Goal: Task Accomplishment & Management: Complete application form

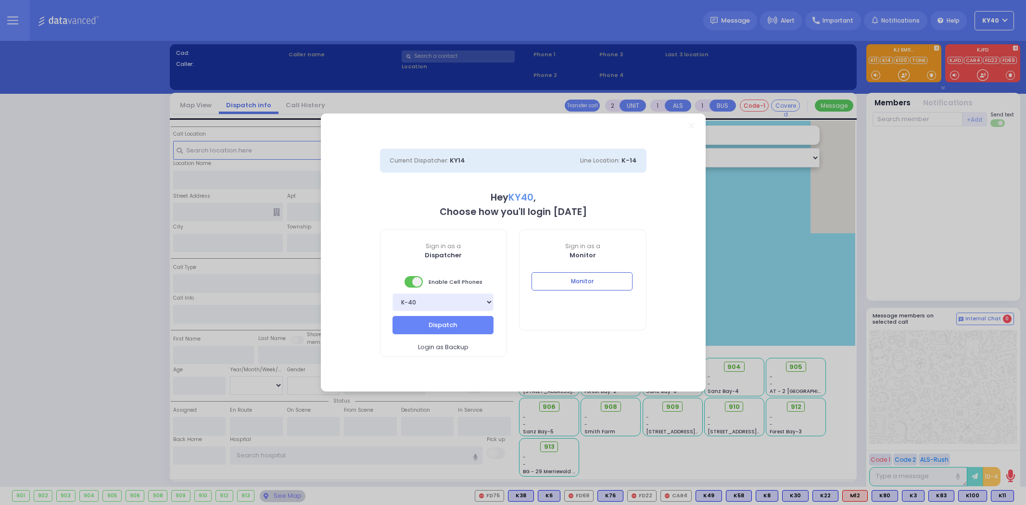
select select "5"
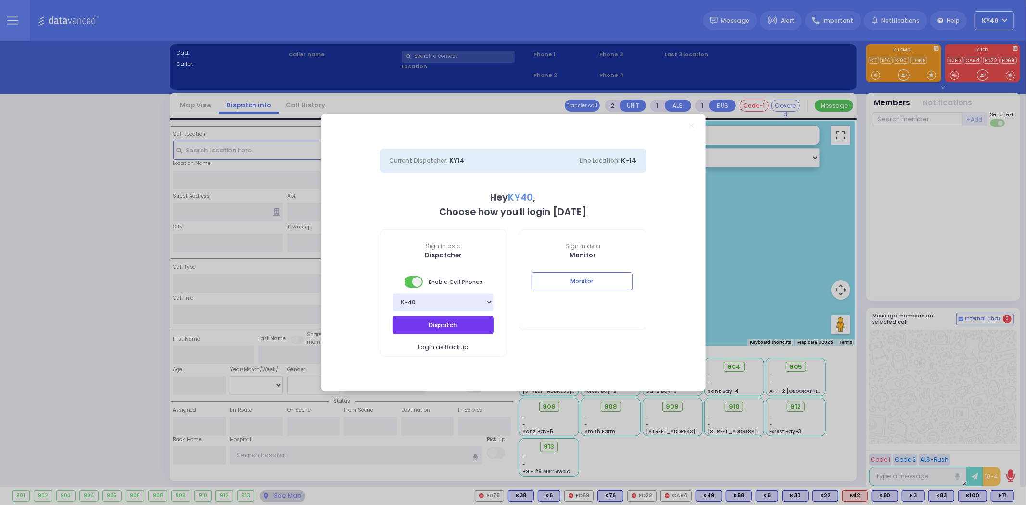
click at [424, 322] on button "Dispatch" at bounding box center [442, 325] width 101 height 18
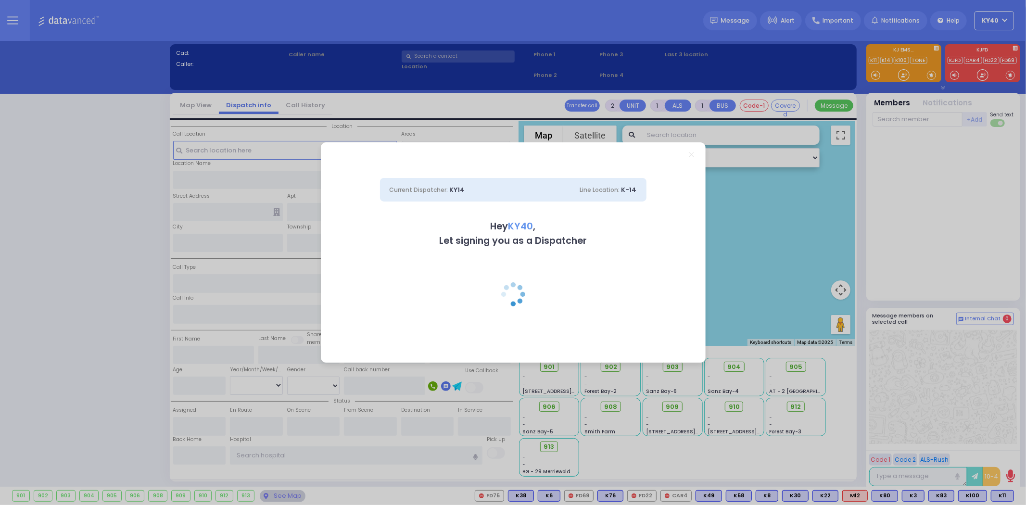
click at [424, 322] on div at bounding box center [512, 307] width 267 height 50
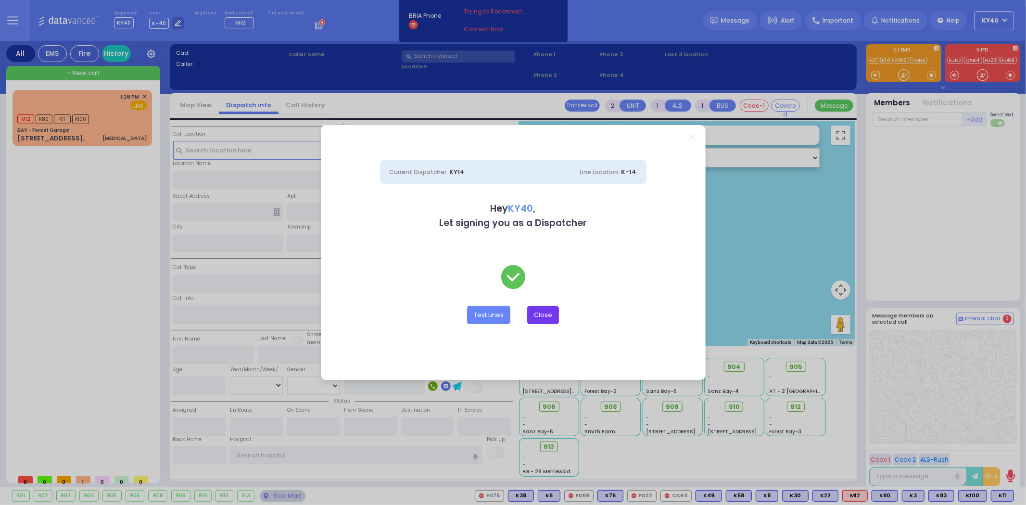
click at [544, 314] on button "Close" at bounding box center [543, 315] width 32 height 18
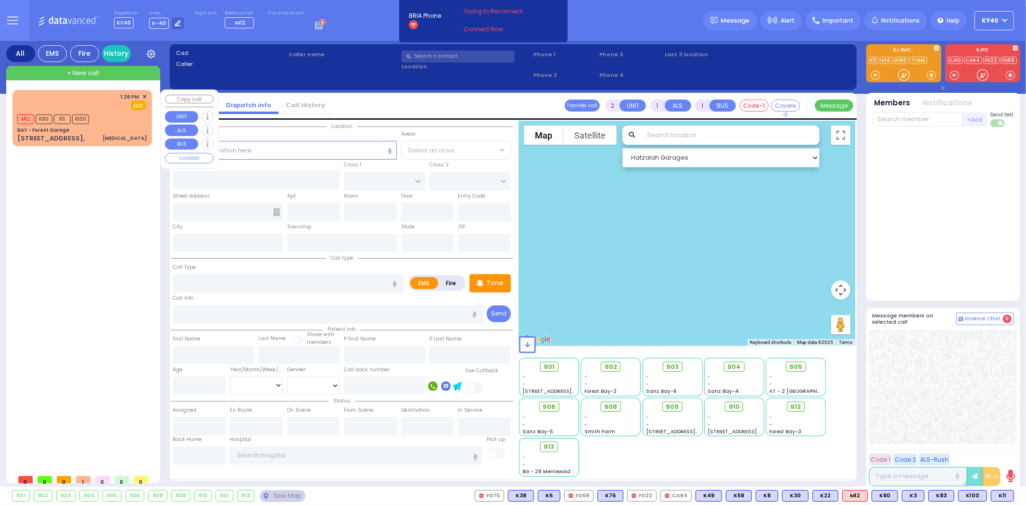
click at [93, 125] on div "1:26 PM ✕ EMS M12 K80" at bounding box center [82, 117] width 136 height 53
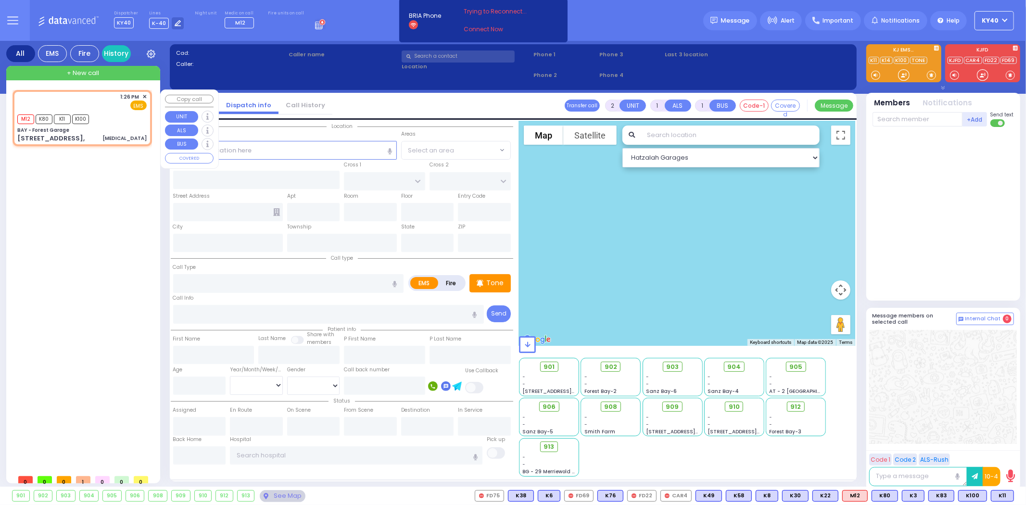
type input "6"
select select
type input "[MEDICAL_DATA]"
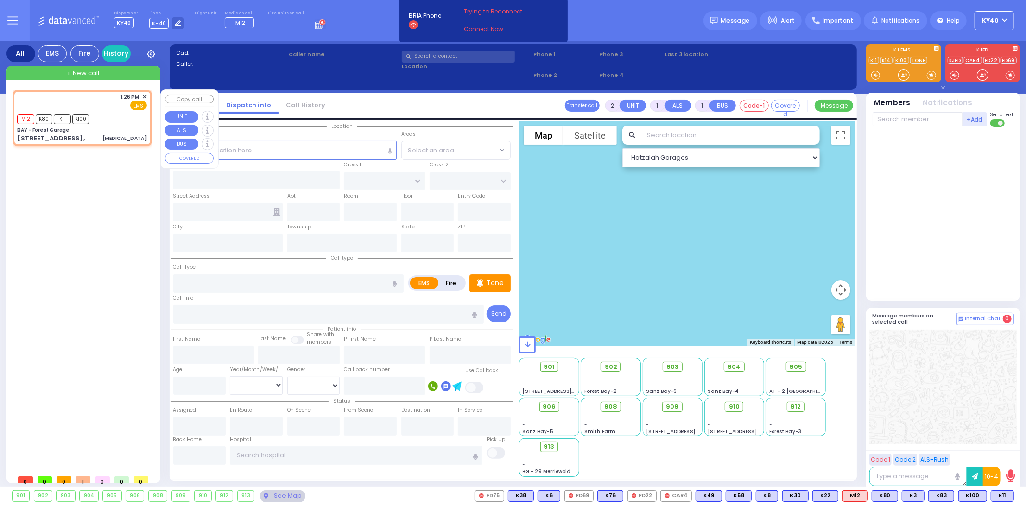
radio input "true"
type input "Unknown"
select select "Year"
type input "13:26"
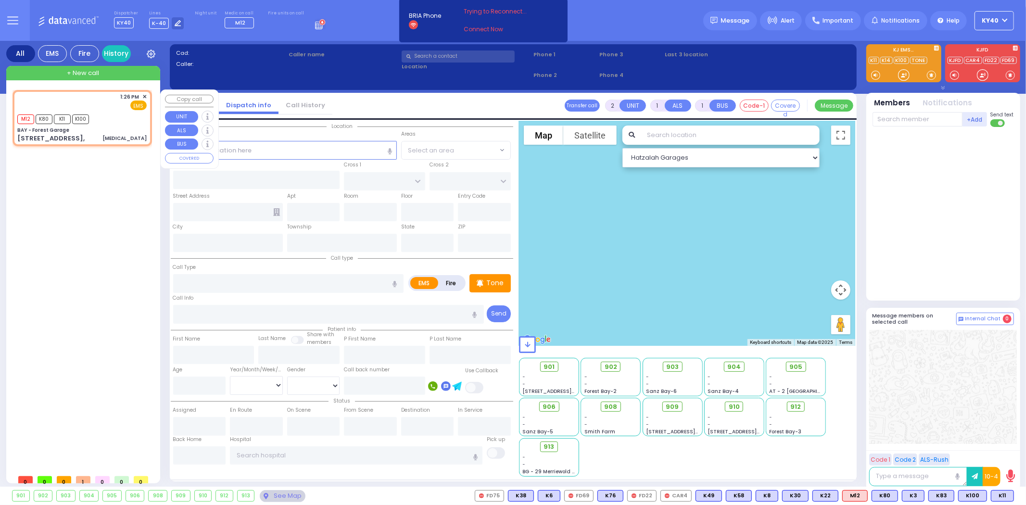
type input "13:27"
type input "BAY - Forest Garage"
type input "SANZ COURT"
type input "[PERSON_NAME] COURT"
type input "[STREET_ADDRESS],"
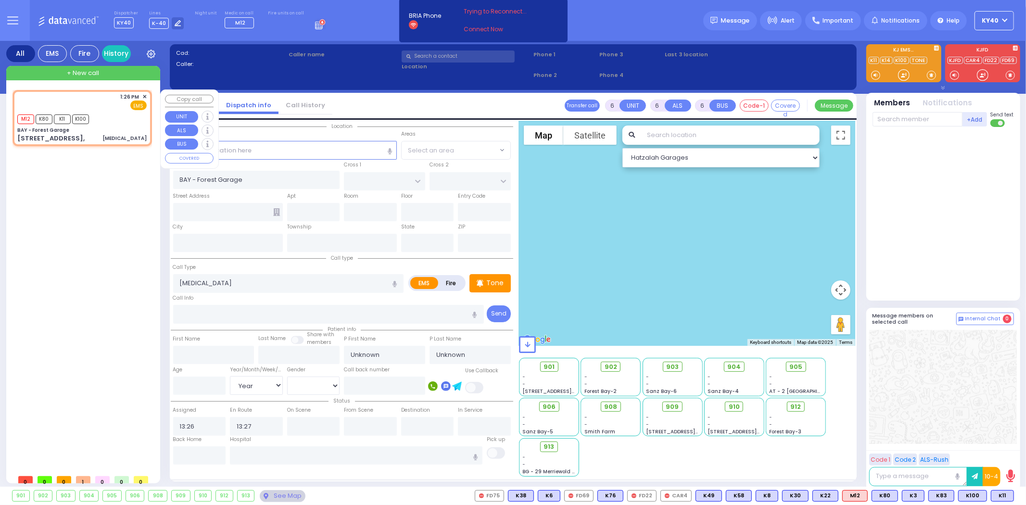
type input "Monroe"
type input "[US_STATE]"
type input "10950"
select select "SECTION 2"
select select "Hatzalah Garages"
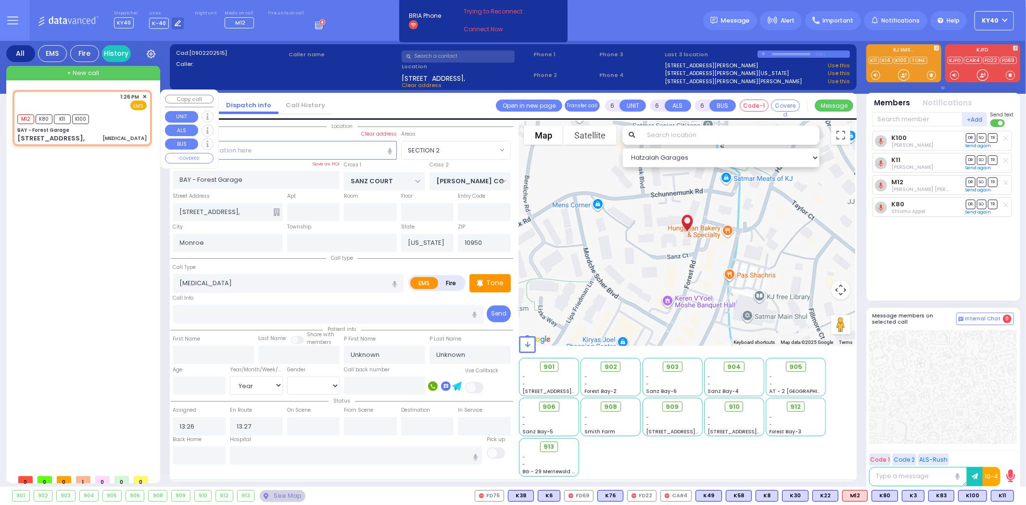
click at [118, 122] on div "M12 K80 K11 K100" at bounding box center [81, 118] width 129 height 12
select select
radio input "true"
select select "Year"
select select "Hatzalah Garages"
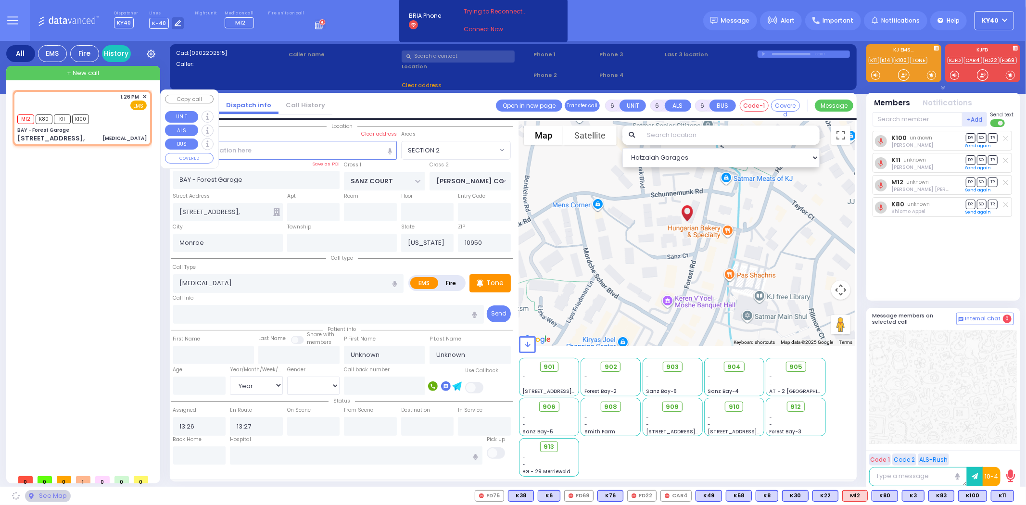
select select "SECTION 2"
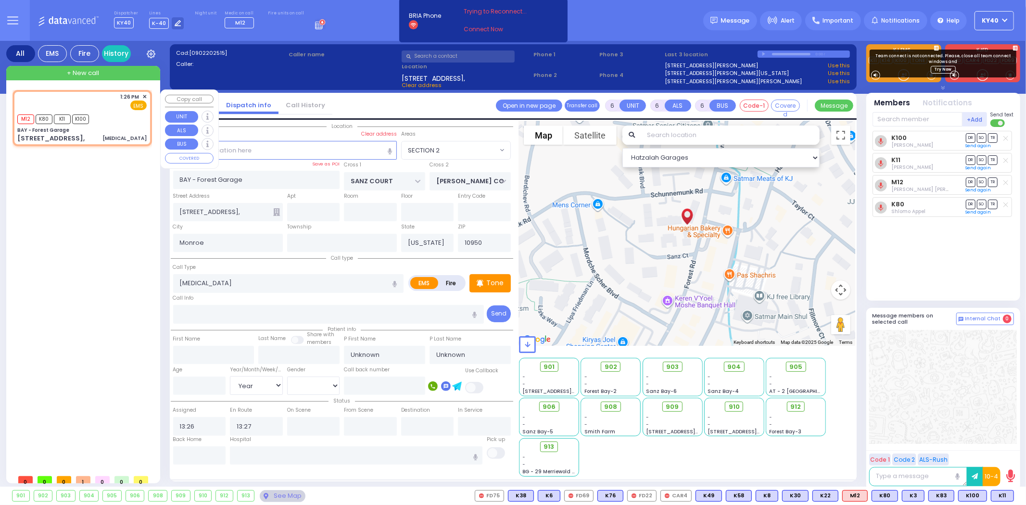
drag, startPoint x: 114, startPoint y: 120, endPoint x: 110, endPoint y: 138, distance: 18.3
click at [114, 119] on div "M12 K80 K11 K100" at bounding box center [81, 118] width 129 height 12
select select
radio input "true"
select select "Year"
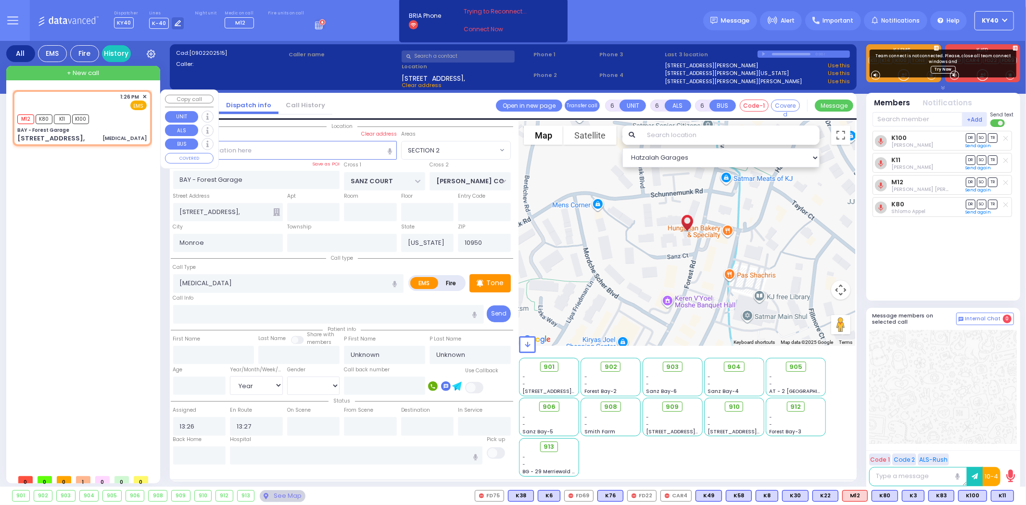
select select "Hatzalah Garages"
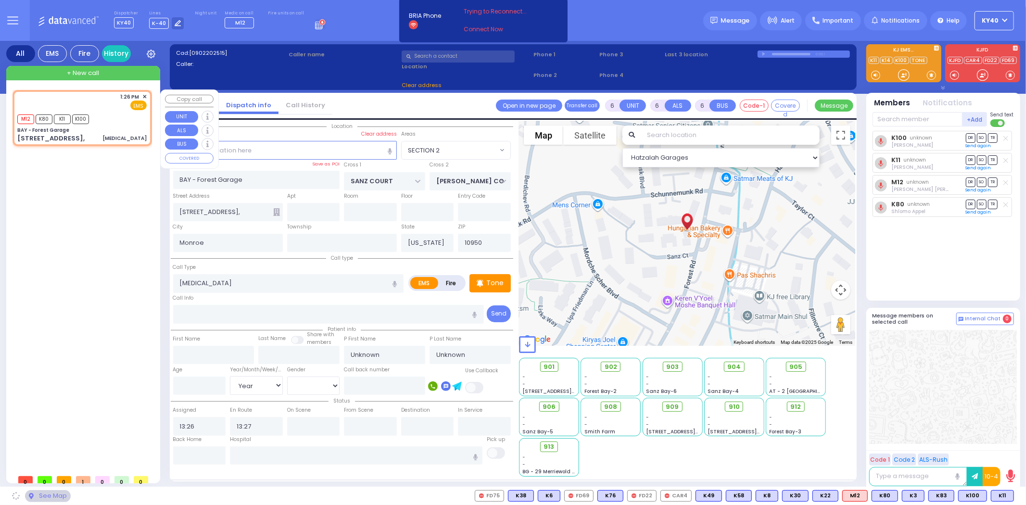
select select "SECTION 2"
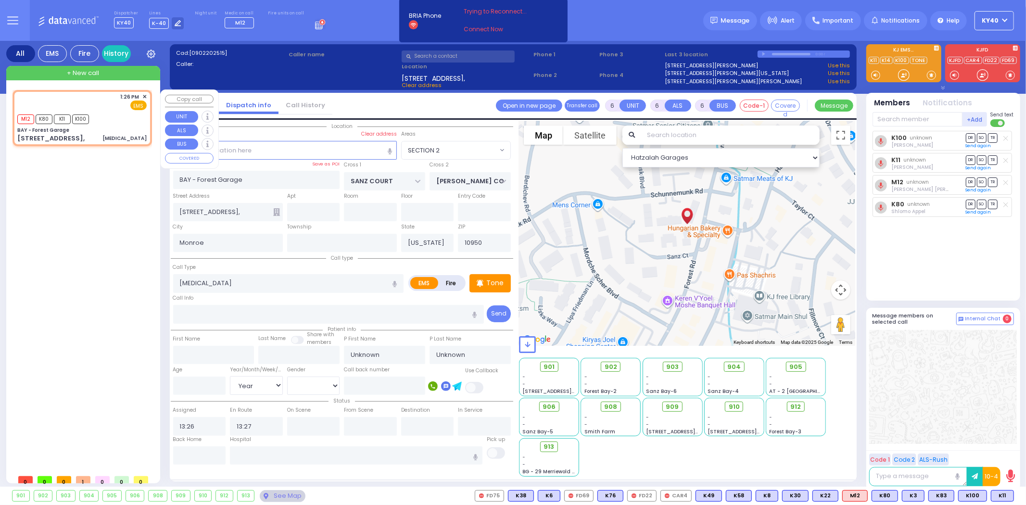
drag, startPoint x: 101, startPoint y: 237, endPoint x: 101, endPoint y: 230, distance: 7.2
click at [101, 230] on div "1:26 PM ✕ M12 K80 K11" at bounding box center [84, 280] width 143 height 380
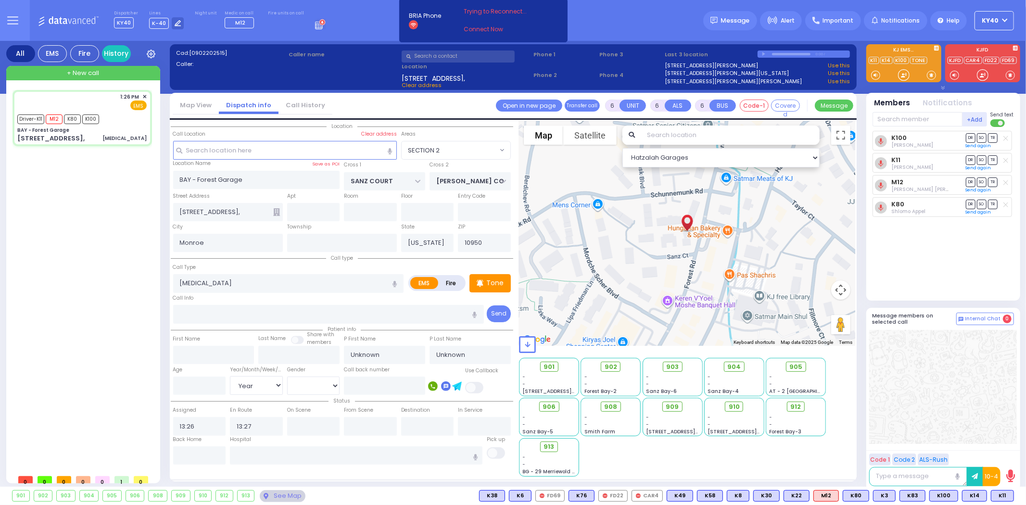
select select
radio input "true"
select select "Year"
type input "13:35"
type input "13:57"
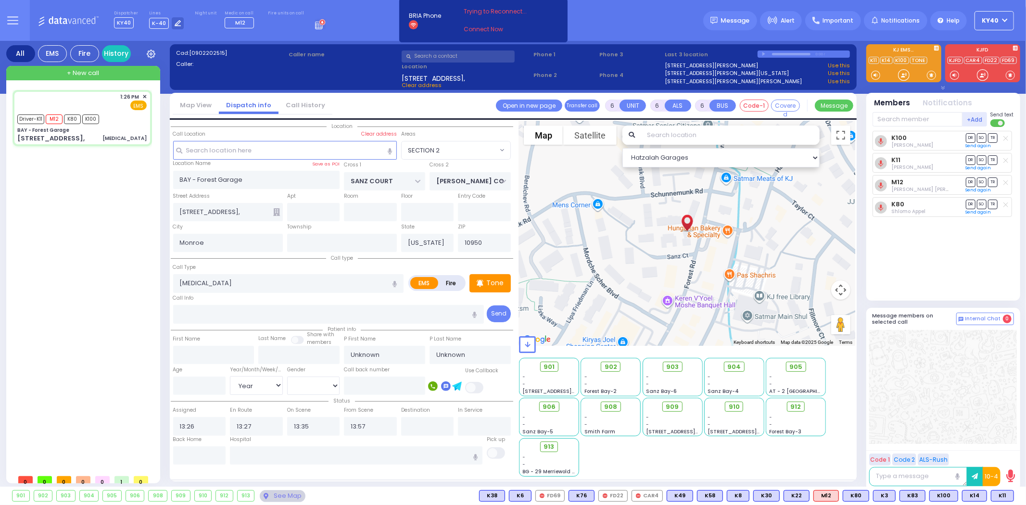
select select "Hatzalah Garages"
select select "SECTION 2"
click at [132, 126] on div "1:26 PM ✕ EMS M12 K80" at bounding box center [82, 117] width 136 height 53
select select
radio input "true"
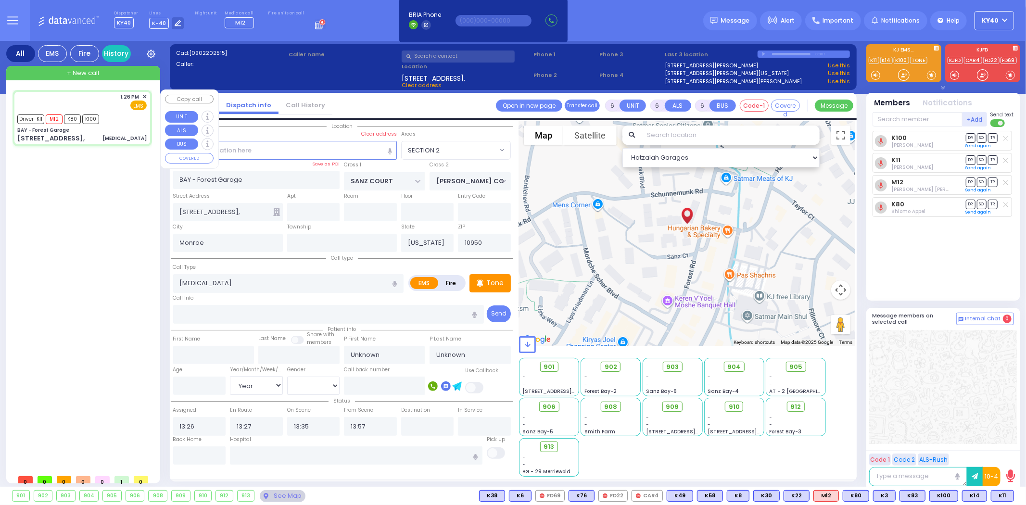
select select "Year"
select select "Hatzalah Garages"
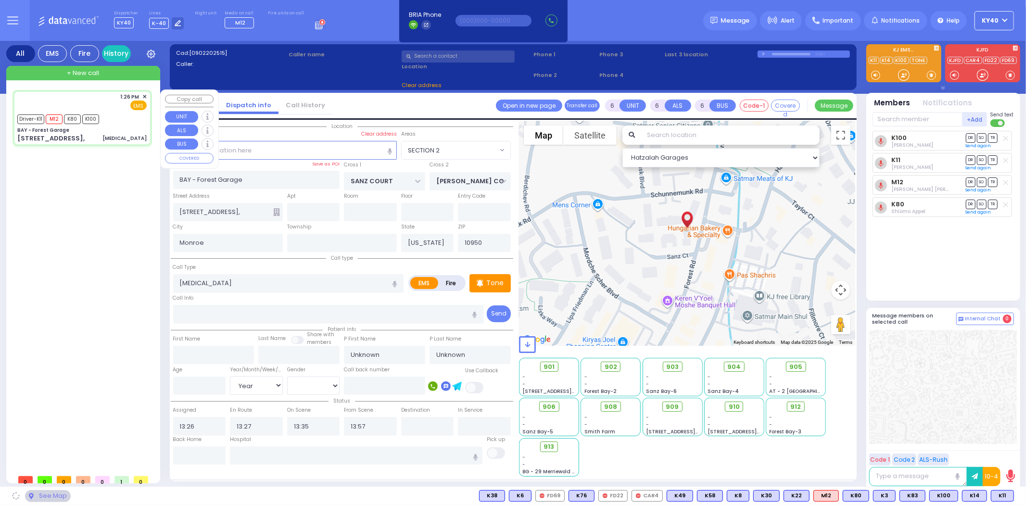
select select "SECTION 2"
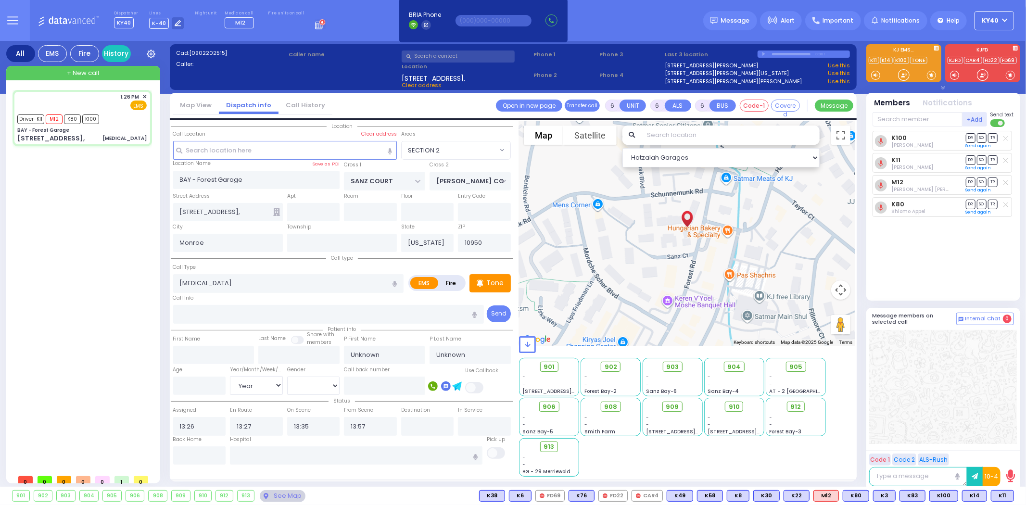
click at [917, 253] on div "K100 [PERSON_NAME] DR SO TR Sending text K11" at bounding box center [943, 212] width 143 height 162
drag, startPoint x: 131, startPoint y: 123, endPoint x: 132, endPoint y: 118, distance: 4.8
click at [132, 118] on div "Driver-K11 M12 K80 K100" at bounding box center [81, 118] width 129 height 12
select select
radio input "true"
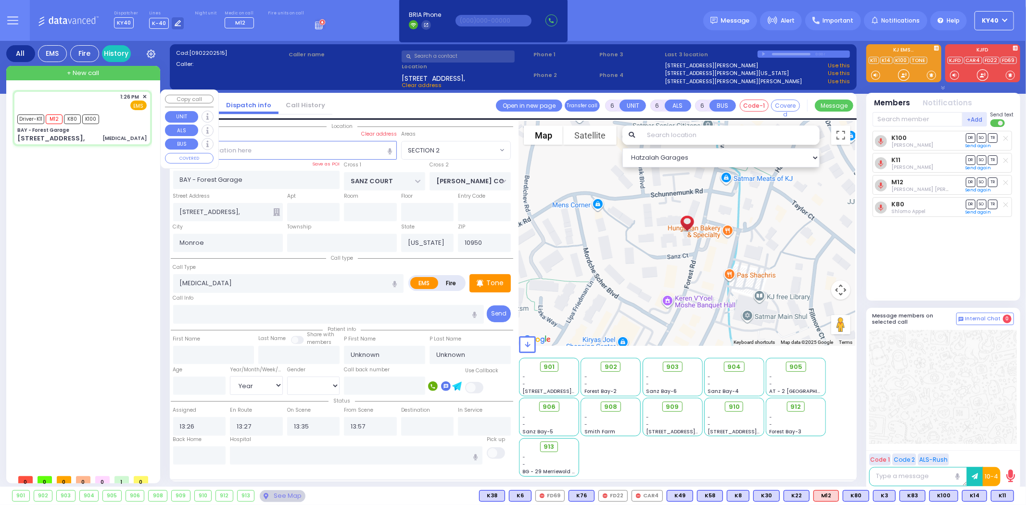
select select "Year"
select select "Hatzalah Garages"
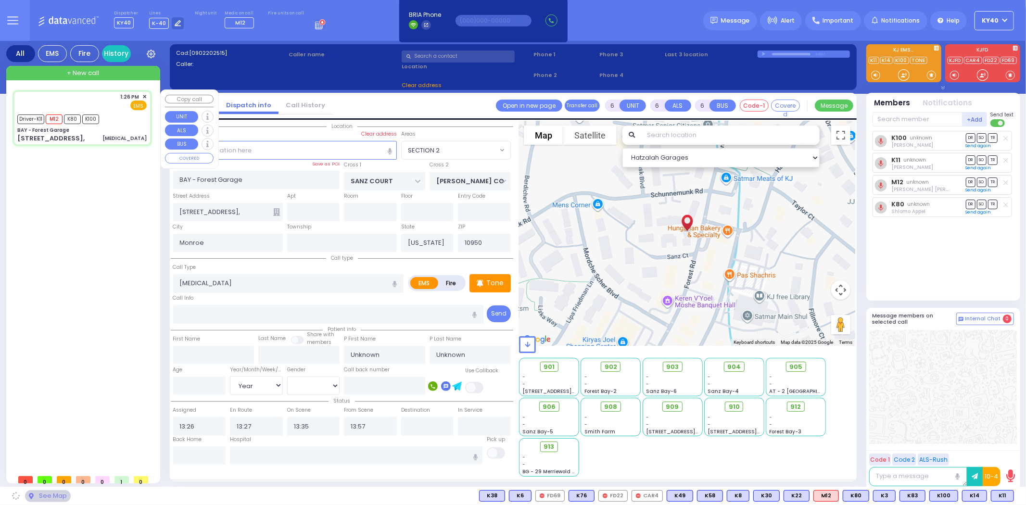
select select "SECTION 2"
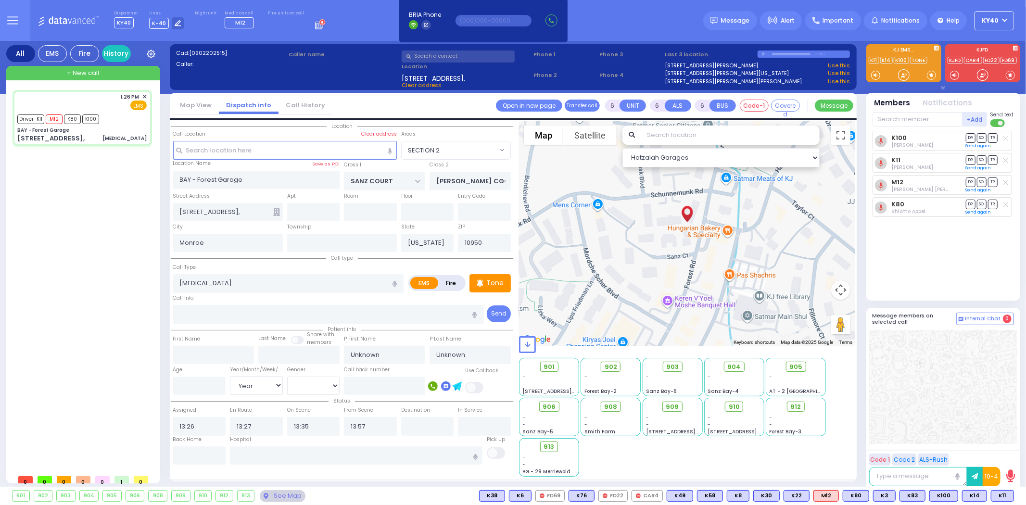
drag, startPoint x: 261, startPoint y: 267, endPoint x: 263, endPoint y: 260, distance: 7.5
click at [263, 260] on div "Call type Call Type [MEDICAL_DATA] EMS Fire Tone" at bounding box center [342, 288] width 342 height 72
click at [138, 105] on span "EMS" at bounding box center [138, 106] width 16 height 10
select select
radio input "true"
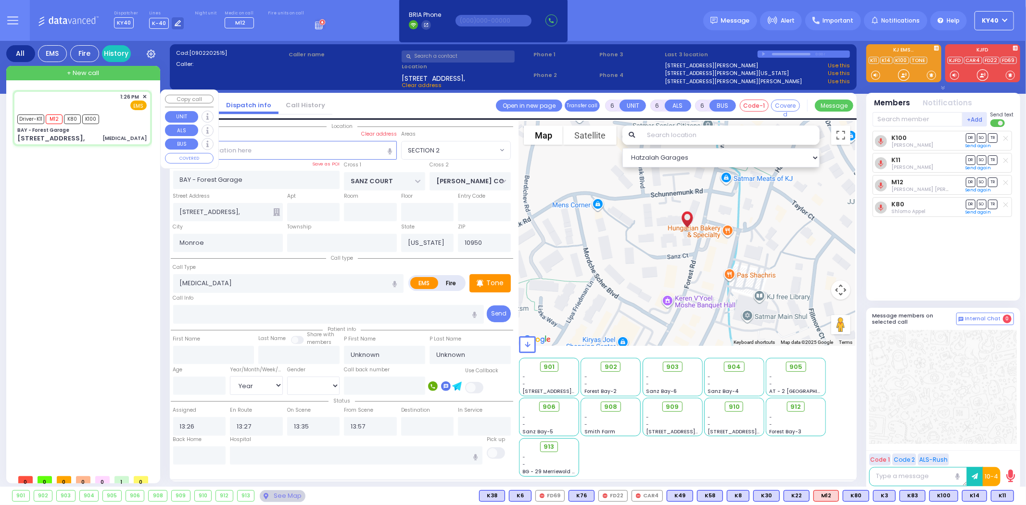
select select "Year"
select select "Hatzalah Garages"
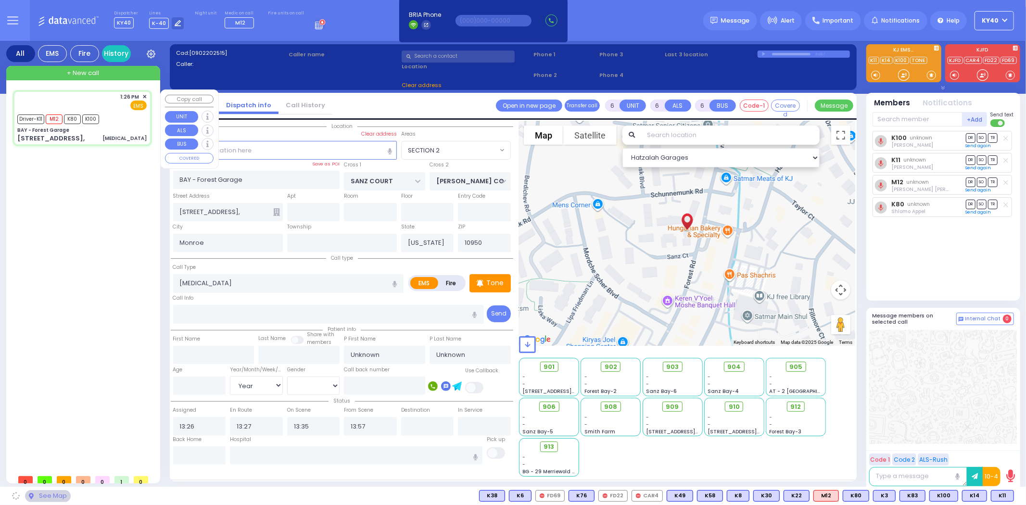
select select "SECTION 2"
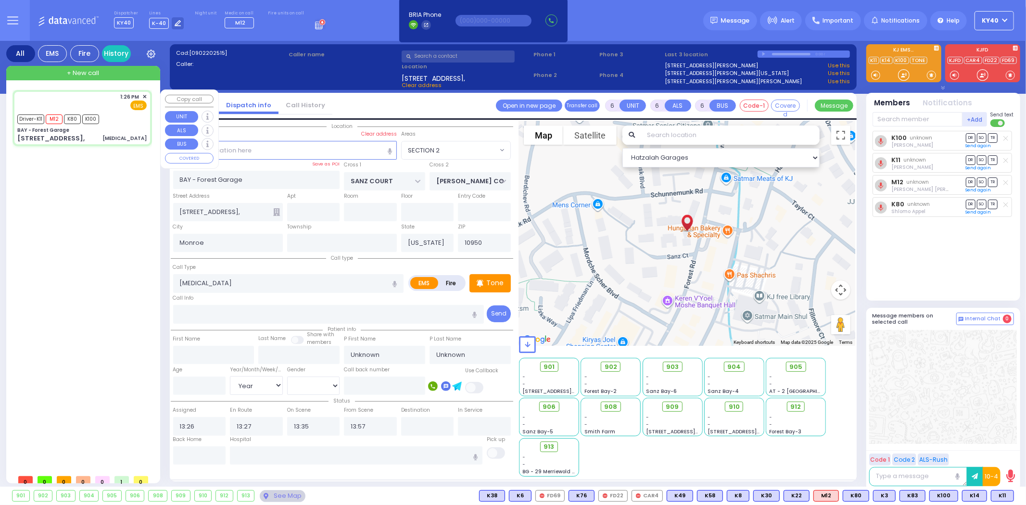
click at [131, 110] on div "1:26 PM ✕ EMS M12 K80" at bounding box center [82, 117] width 136 height 53
select select
radio input "true"
select select "Year"
select select "Hatzalah Garages"
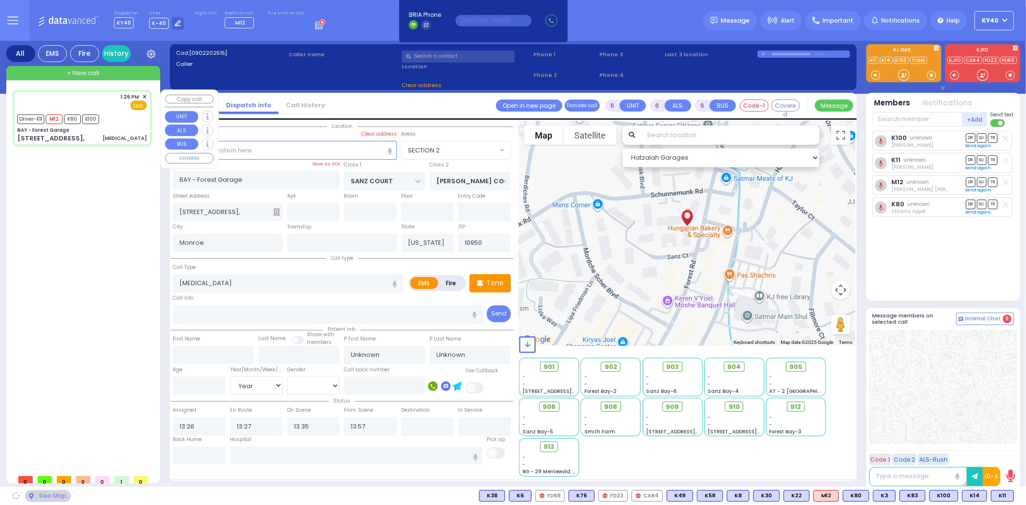
select select "SECTION 2"
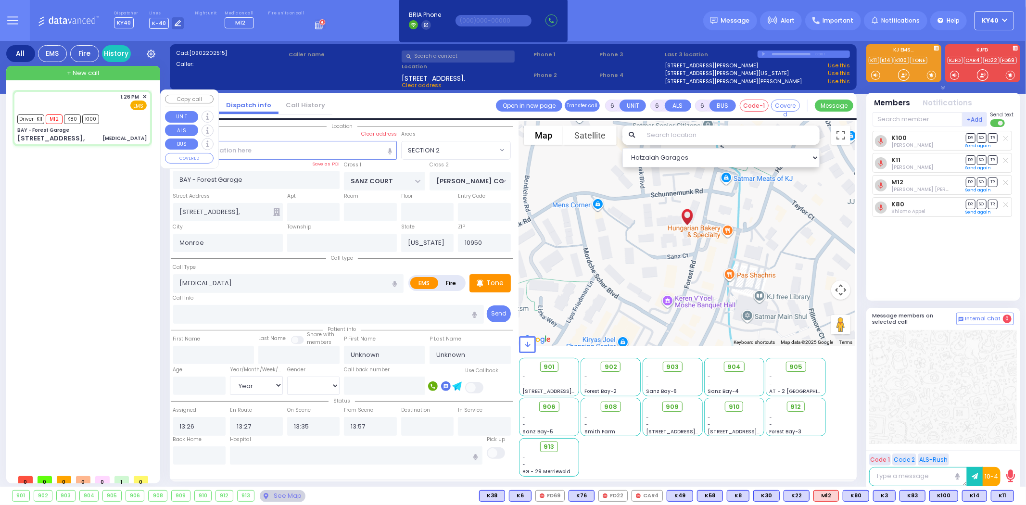
click at [125, 112] on div "Driver-K11 M12 K80 K100" at bounding box center [81, 118] width 129 height 12
select select
radio input "true"
select select "Year"
select select "Hatzalah Garages"
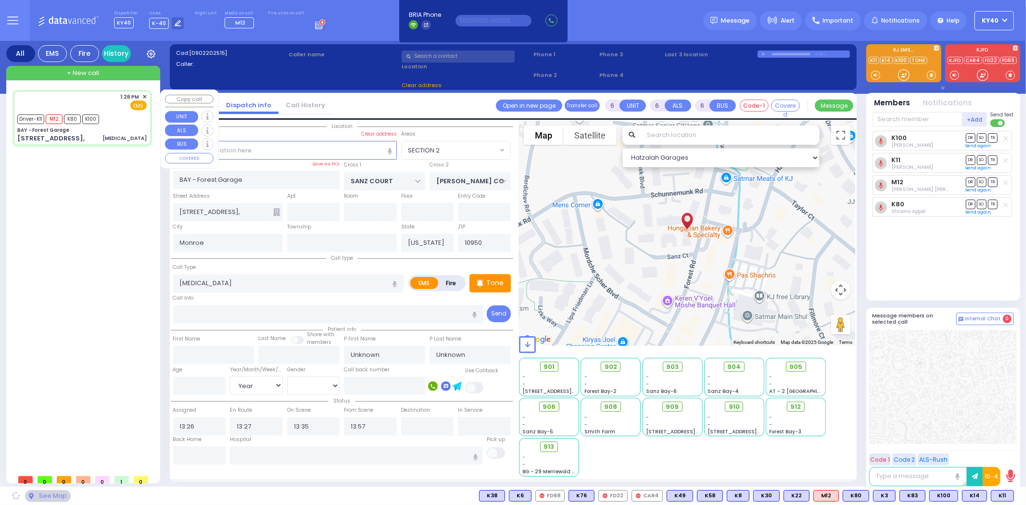
select select "SECTION 2"
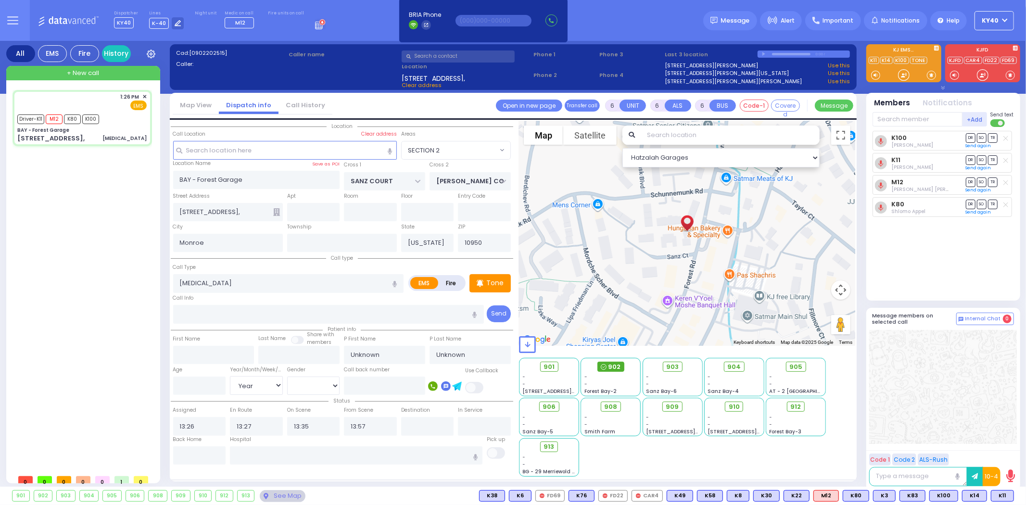
click at [614, 364] on span "902" at bounding box center [614, 367] width 13 height 10
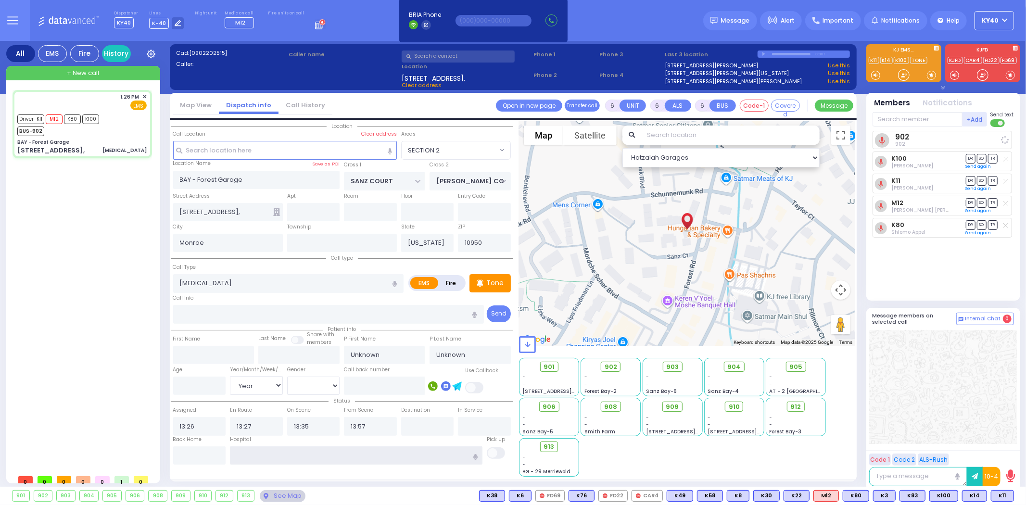
select select
radio input "true"
select select "Year"
select select "Hatzalah Garages"
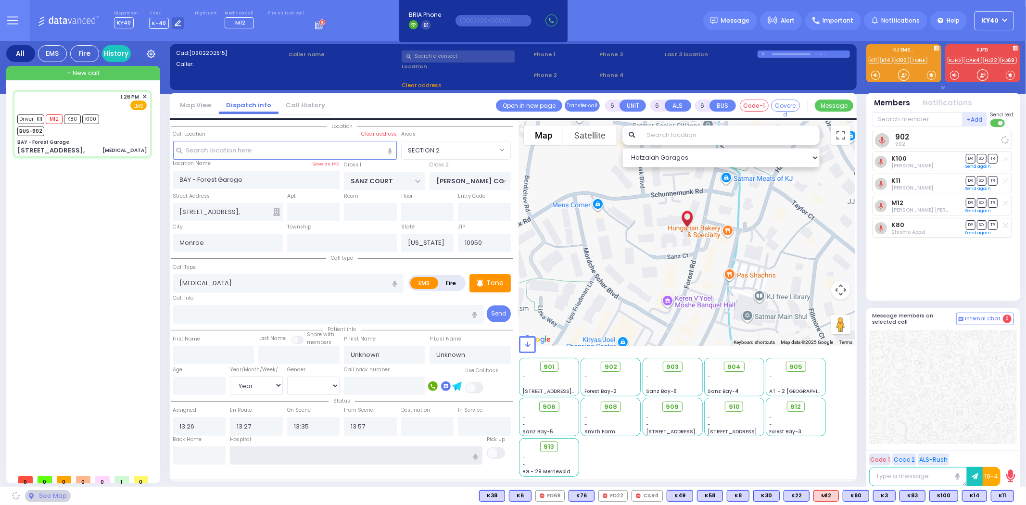
click at [320, 446] on input "text" at bounding box center [356, 455] width 252 height 18
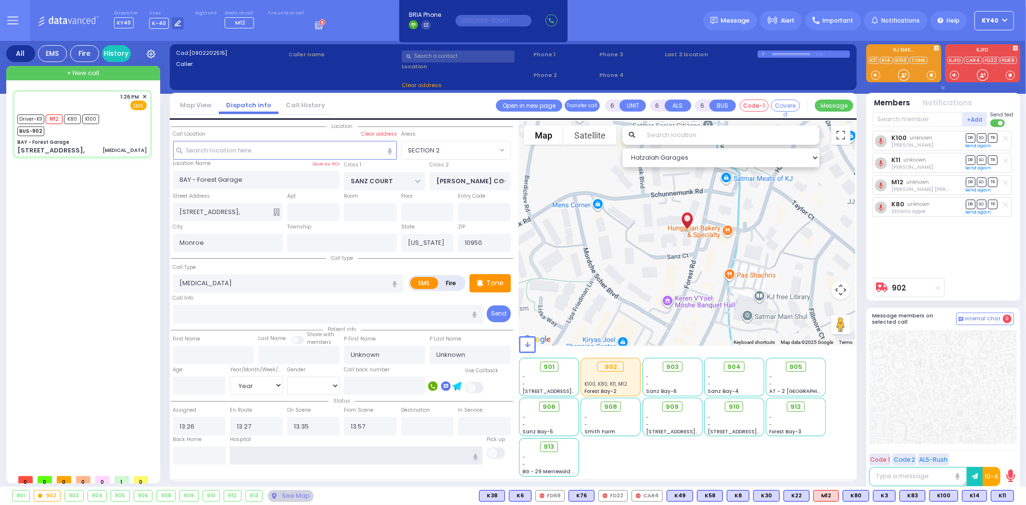
select select "SECTION 2"
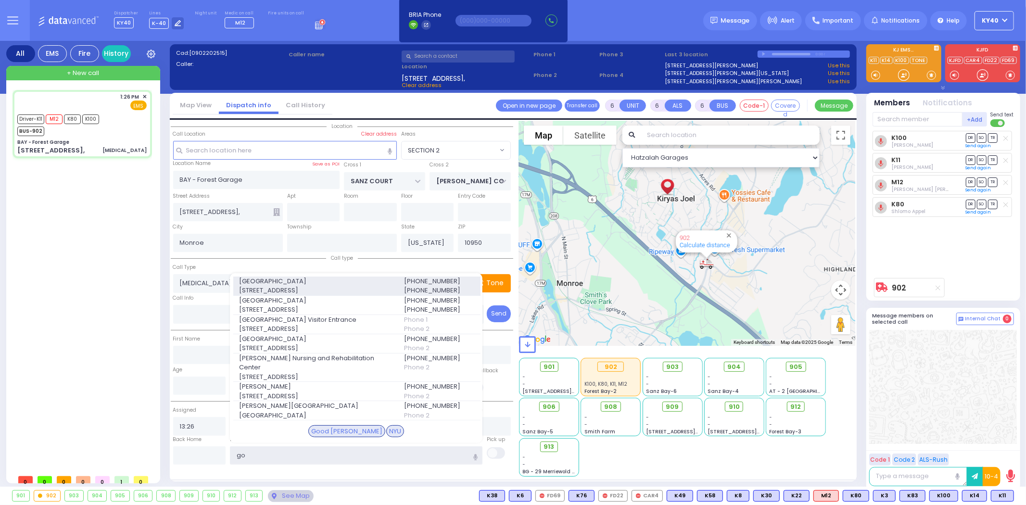
type input "go"
click at [337, 291] on div "[GEOGRAPHIC_DATA] [STREET_ADDRESS]" at bounding box center [315, 286] width 165 height 19
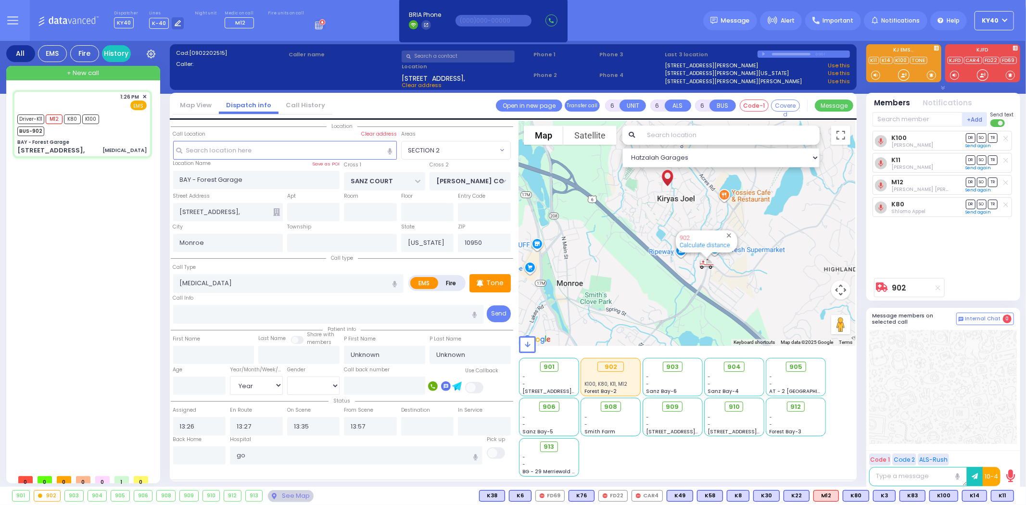
select select
radio input "true"
select select "Year"
type input "[GEOGRAPHIC_DATA]"
select select "Hatzalah Garages"
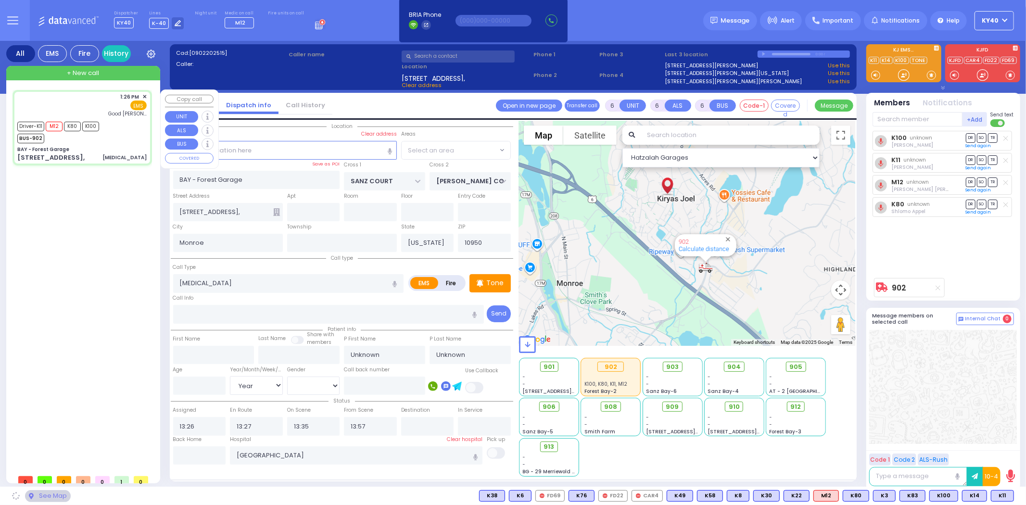
select select "SECTION 2"
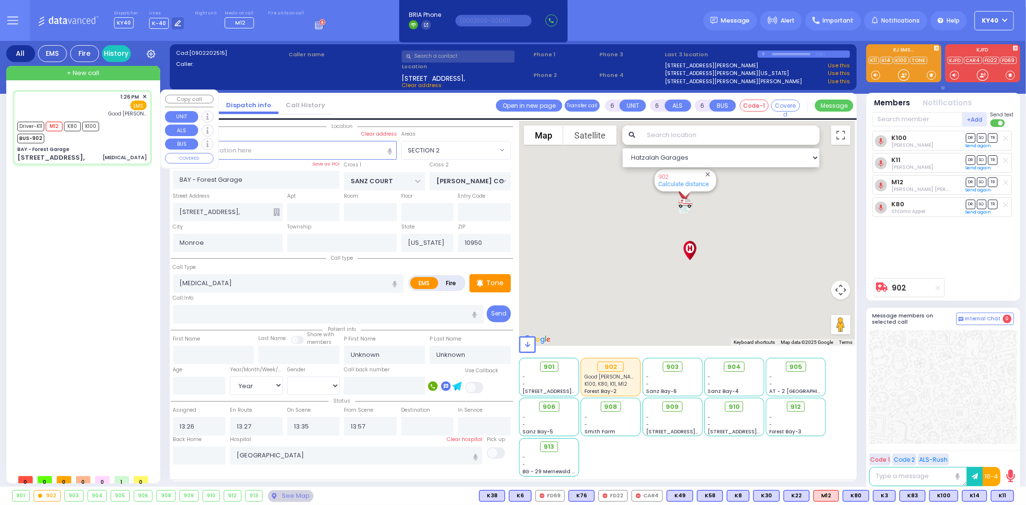
click at [122, 128] on div "Driver-K11 M12 K80 K100 BUS-902" at bounding box center [81, 131] width 129 height 24
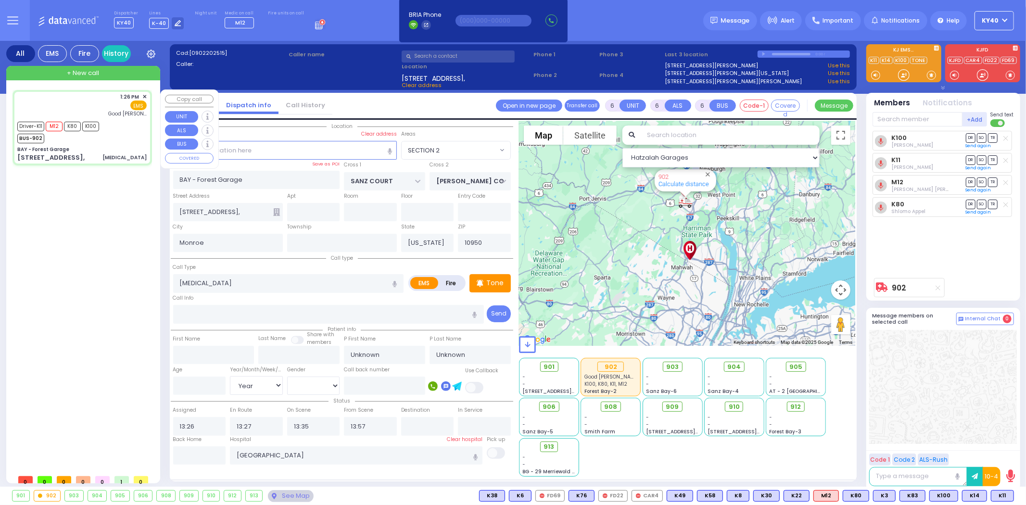
select select
radio input "true"
select select "Year"
select select "SECTION 2"
select select "Hatzalah Garages"
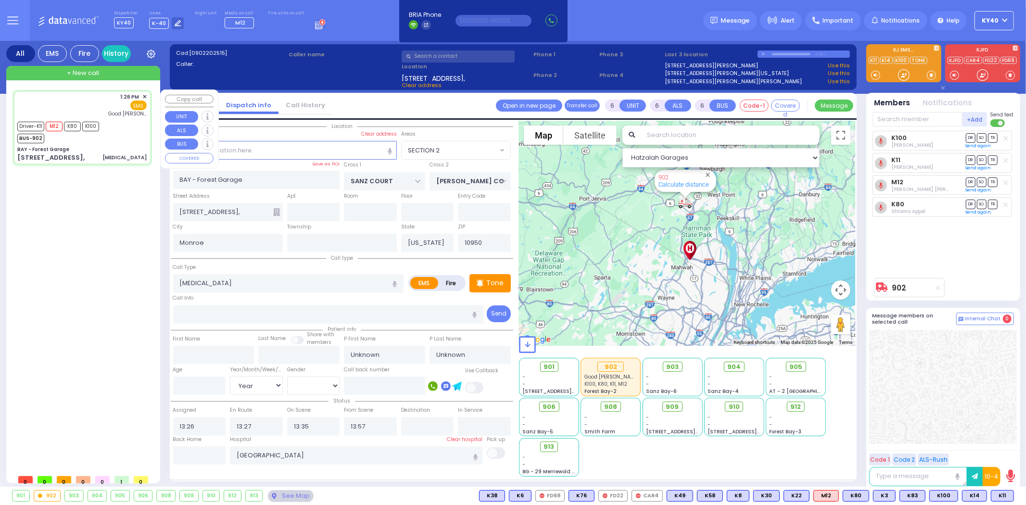
select select
radio input "true"
type input "[PERSON_NAME]"
type input "45"
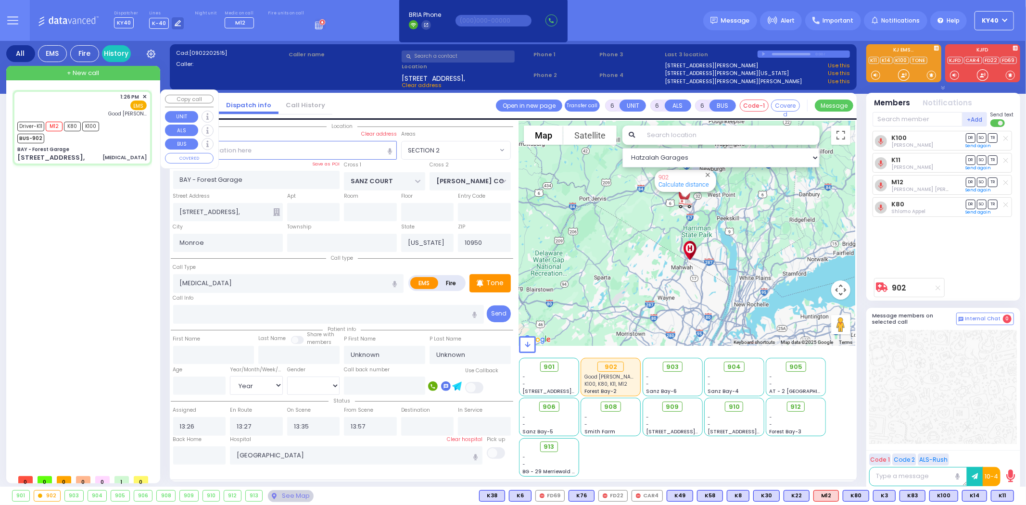
select select "Year"
select select "[DEMOGRAPHIC_DATA]"
select select "Hatzalah Garages"
select select "SECTION 2"
select select
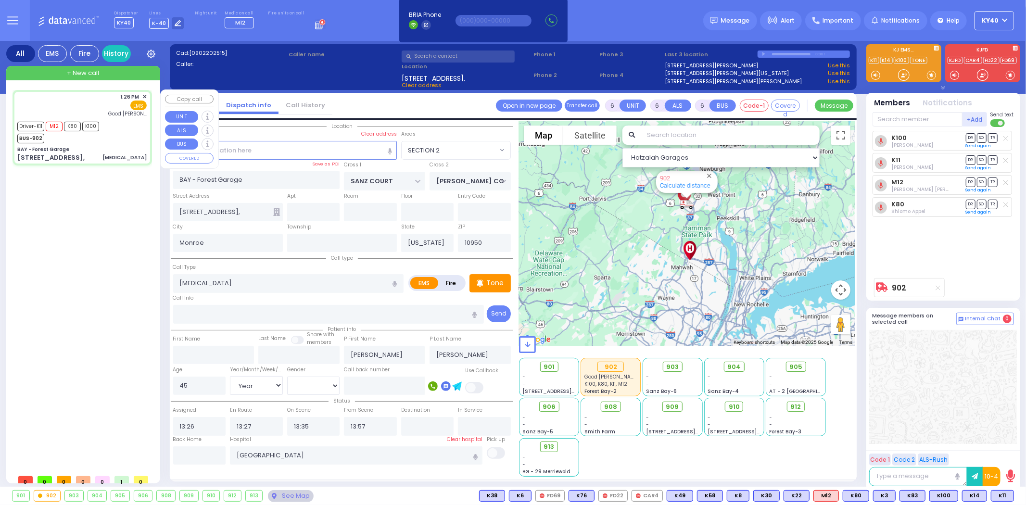
radio input "true"
select select "Year"
select select "[DEMOGRAPHIC_DATA]"
select select "Hatzalah Garages"
select select "SECTION 2"
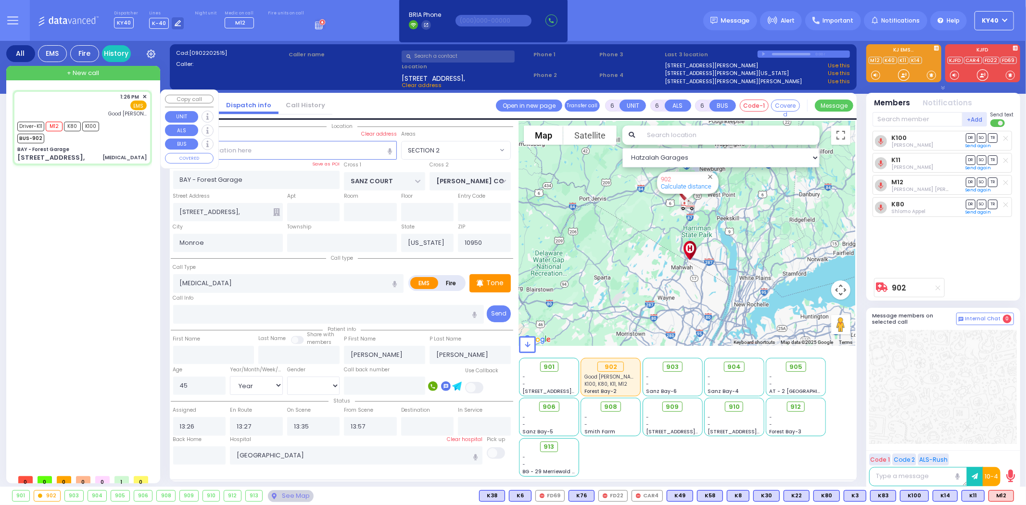
select select
radio input "true"
select select "Year"
select select "[DEMOGRAPHIC_DATA]"
select select "Hatzalah Garages"
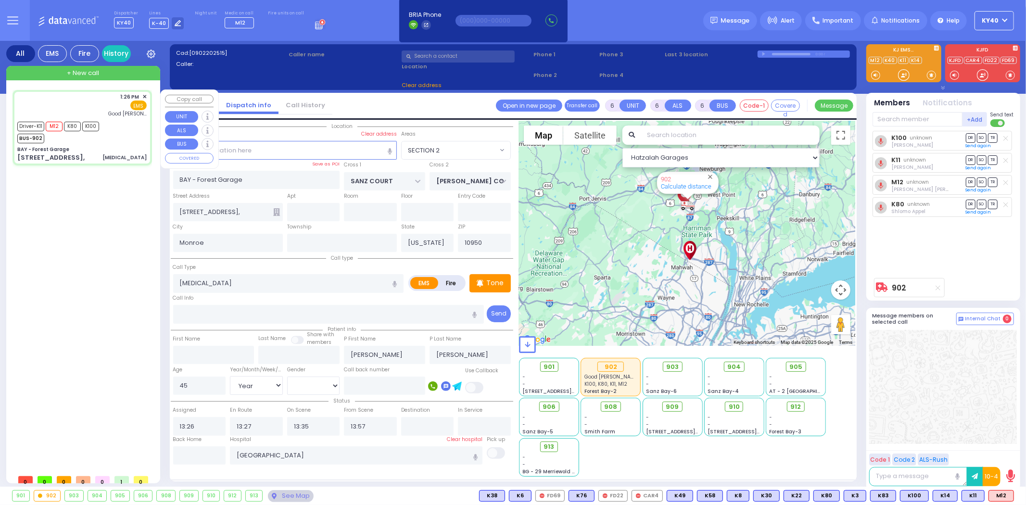
select select "SECTION 2"
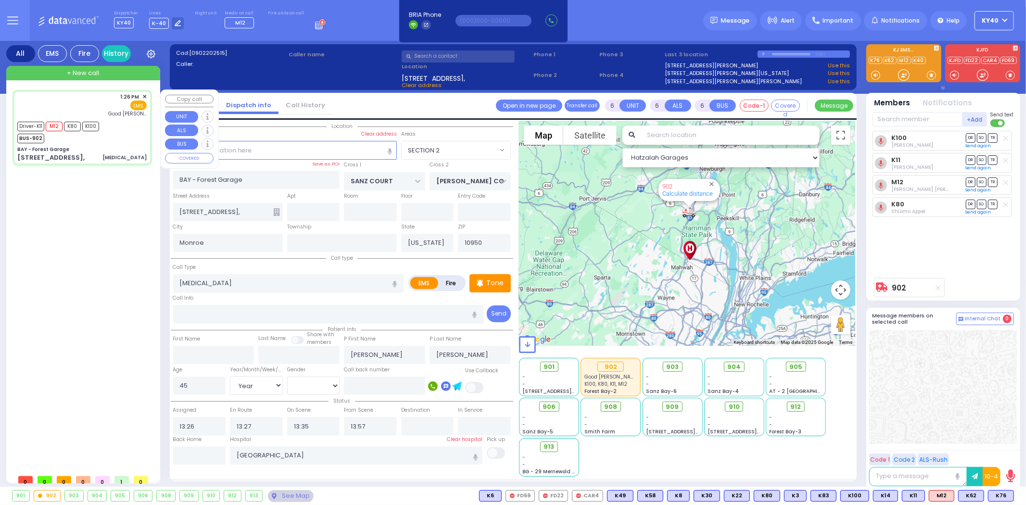
select select
radio input "true"
select select "Year"
select select "[DEMOGRAPHIC_DATA]"
select select "Hatzalah Garages"
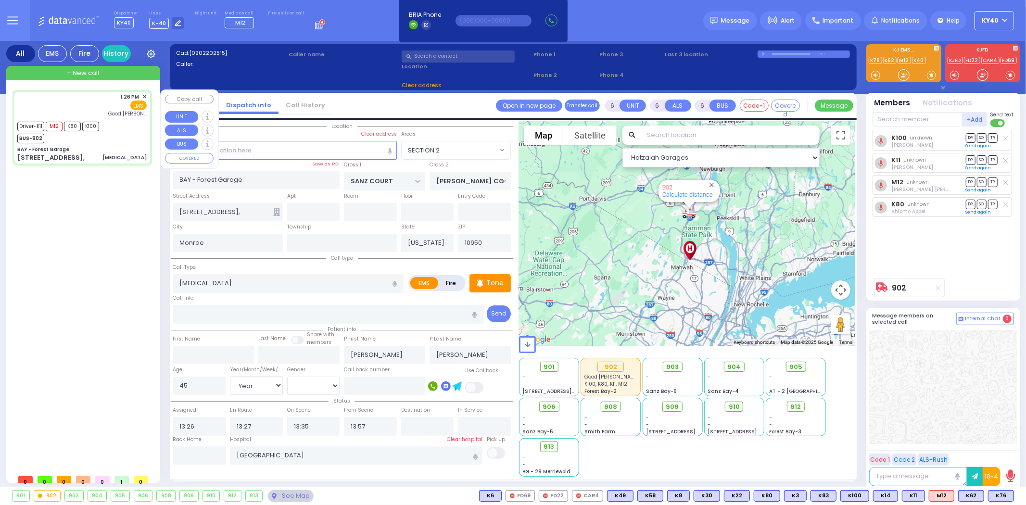
select select "SECTION 2"
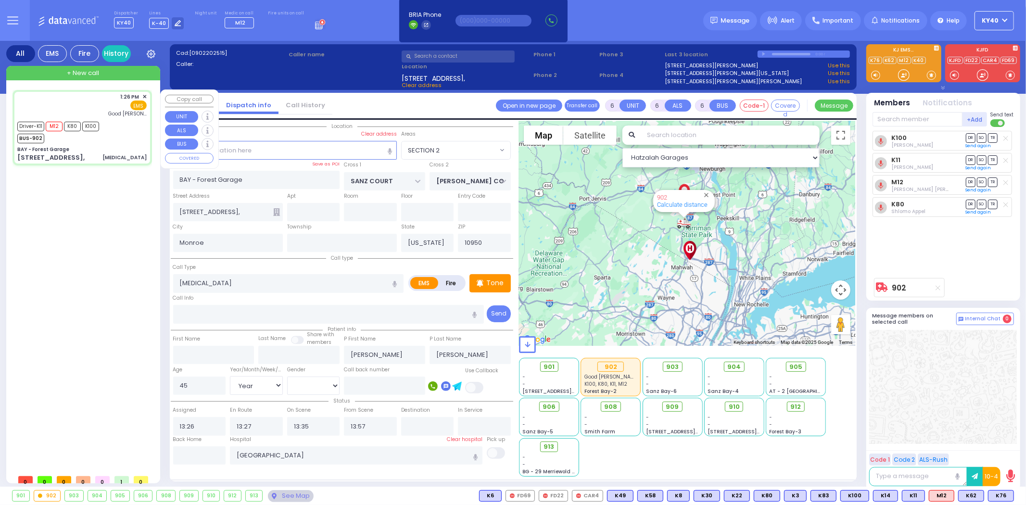
select select
radio input "true"
select select "Year"
select select "[DEMOGRAPHIC_DATA]"
select select "Hatzalah Garages"
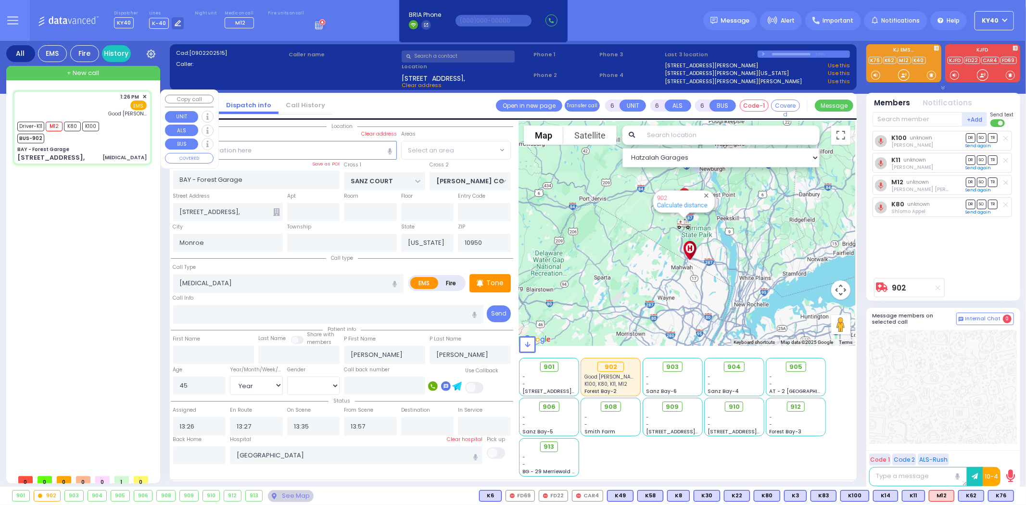
select select "SECTION 2"
select select
radio input "true"
select select "Year"
select select "[DEMOGRAPHIC_DATA]"
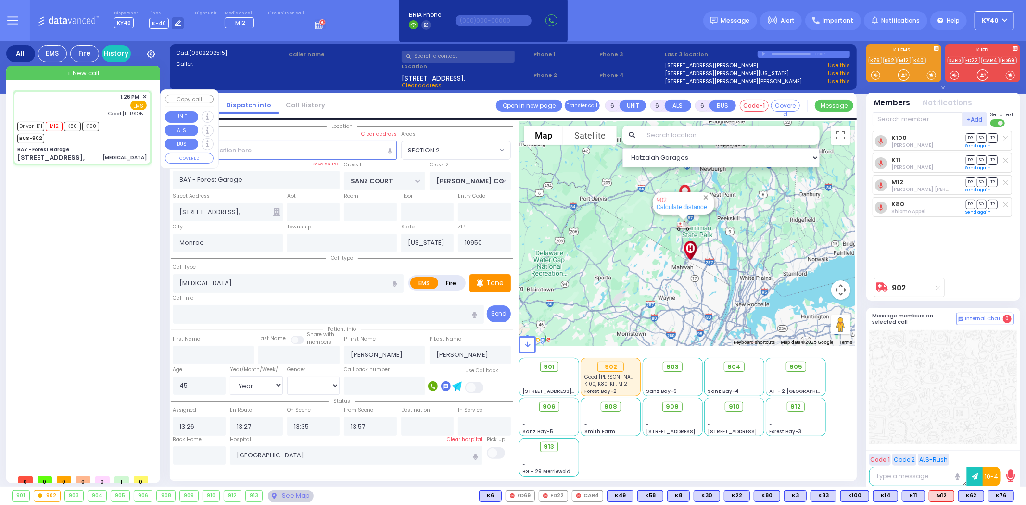
select select "Hatzalah Garages"
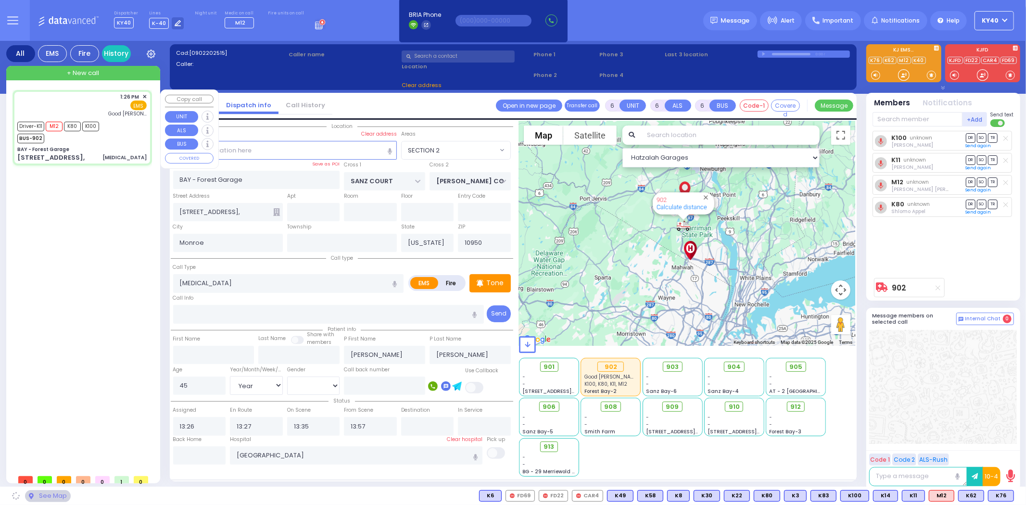
select select "SECTION 2"
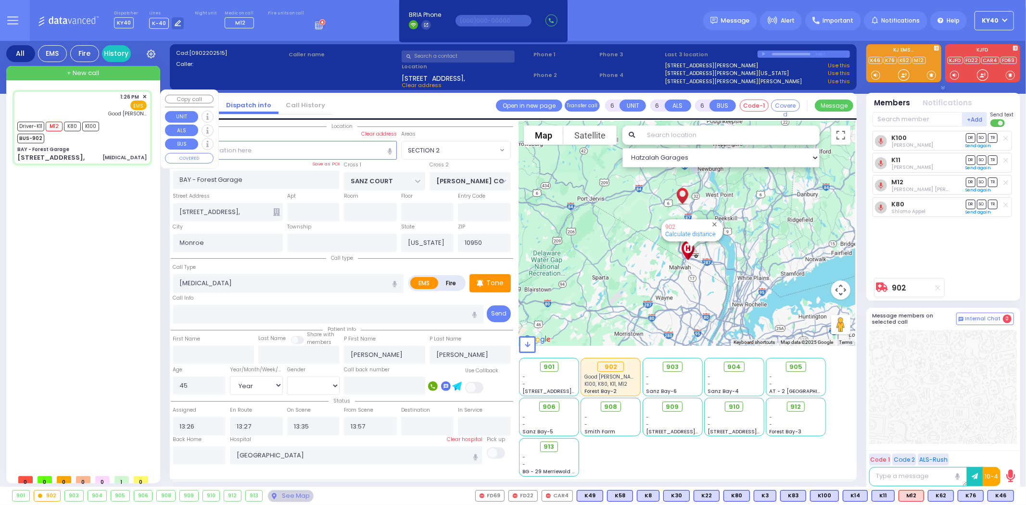
select select
radio input "true"
select select "Year"
select select "[DEMOGRAPHIC_DATA]"
select select "Hatzalah Garages"
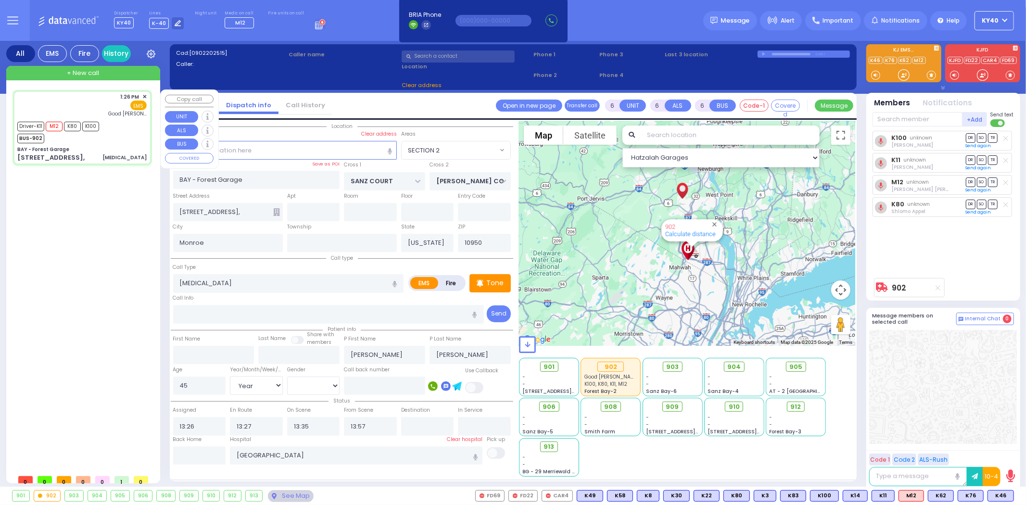
select select "SECTION 2"
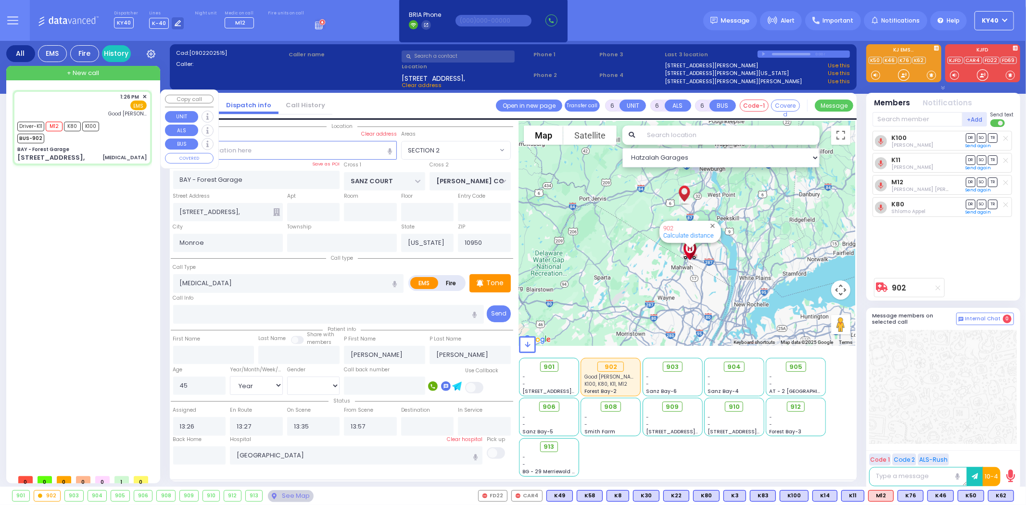
select select
radio input "true"
select select "Year"
select select "[DEMOGRAPHIC_DATA]"
type input "14:21"
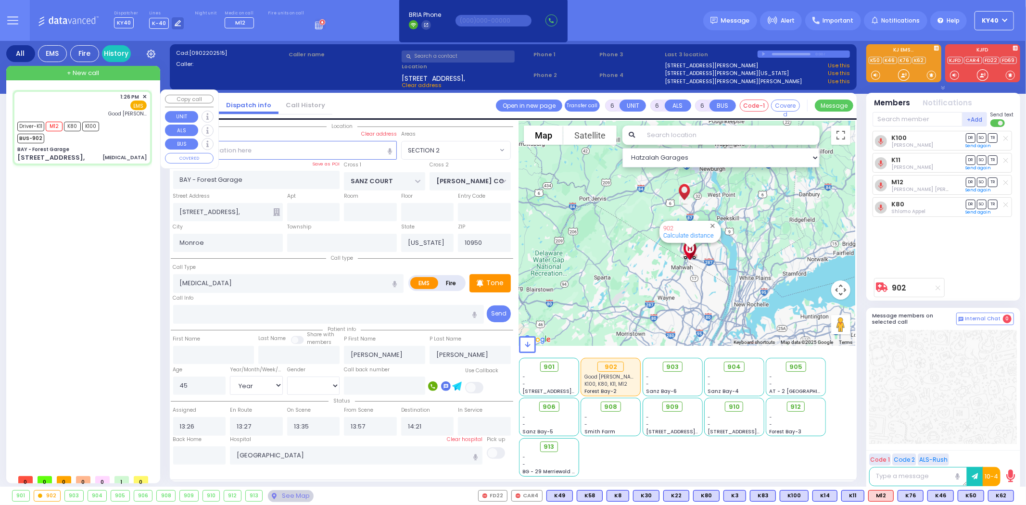
select select "Hatzalah Garages"
select select "SECTION 2"
